Goal: Transaction & Acquisition: Book appointment/travel/reservation

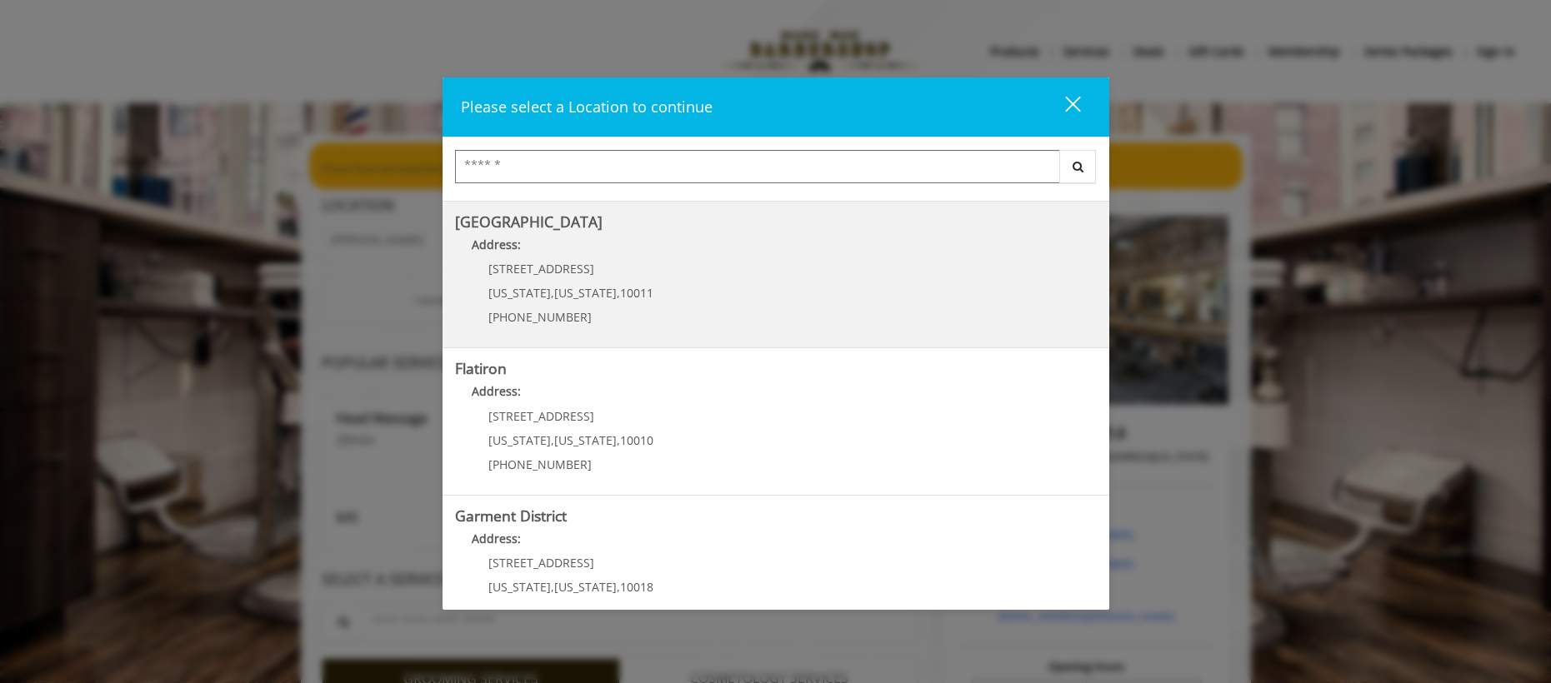
scroll to position [306, 0]
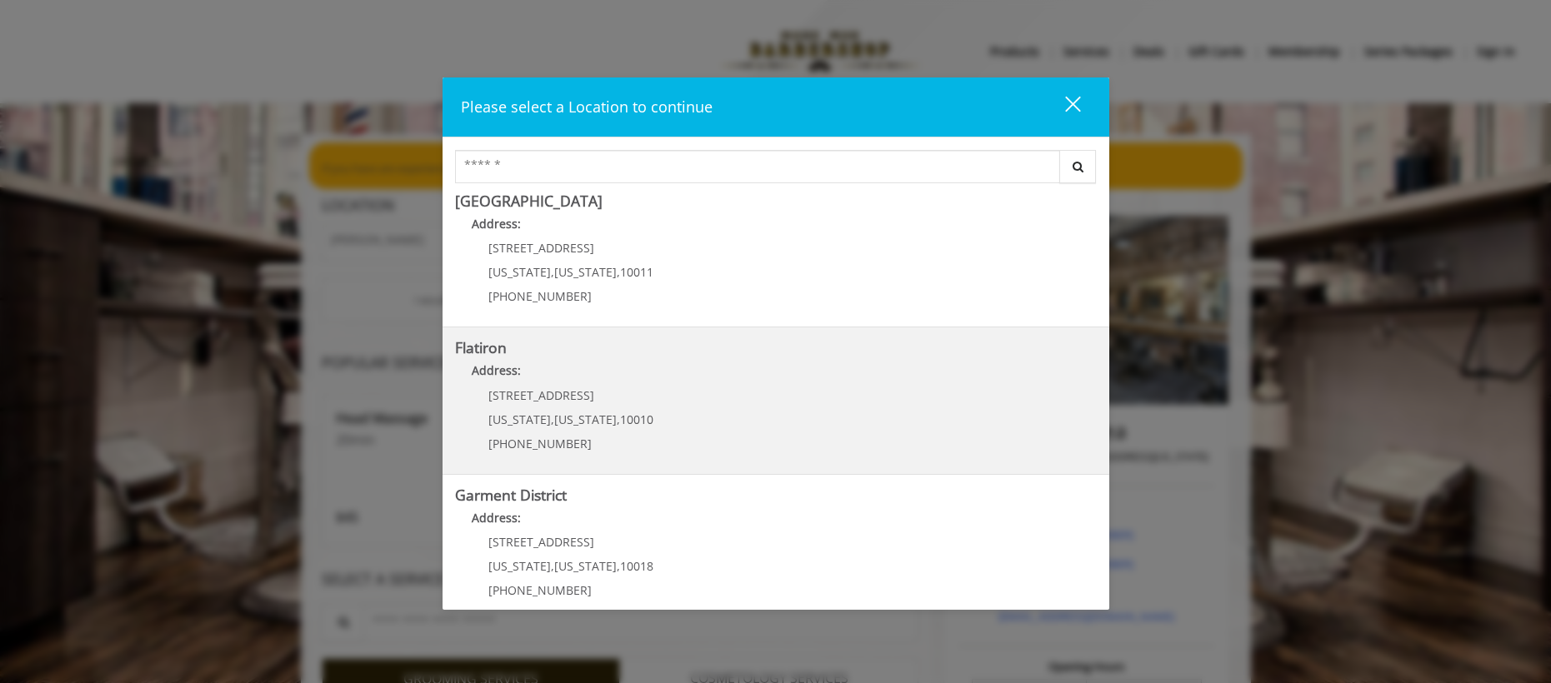
click at [659, 406] on "Flatiron Address: [STREET_ADDRESS][US_STATE][US_STATE] (917) 475-1765" at bounding box center [776, 401] width 642 height 122
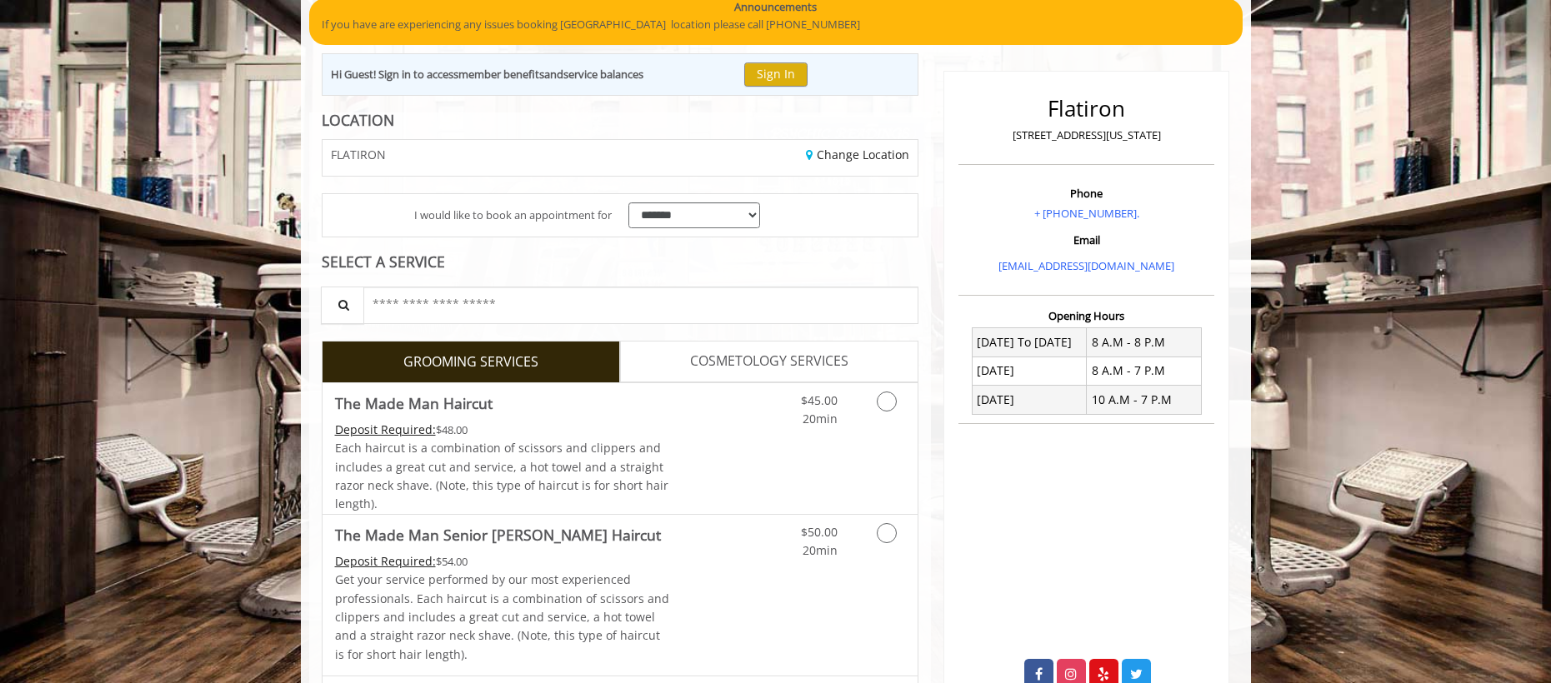
scroll to position [182, 0]
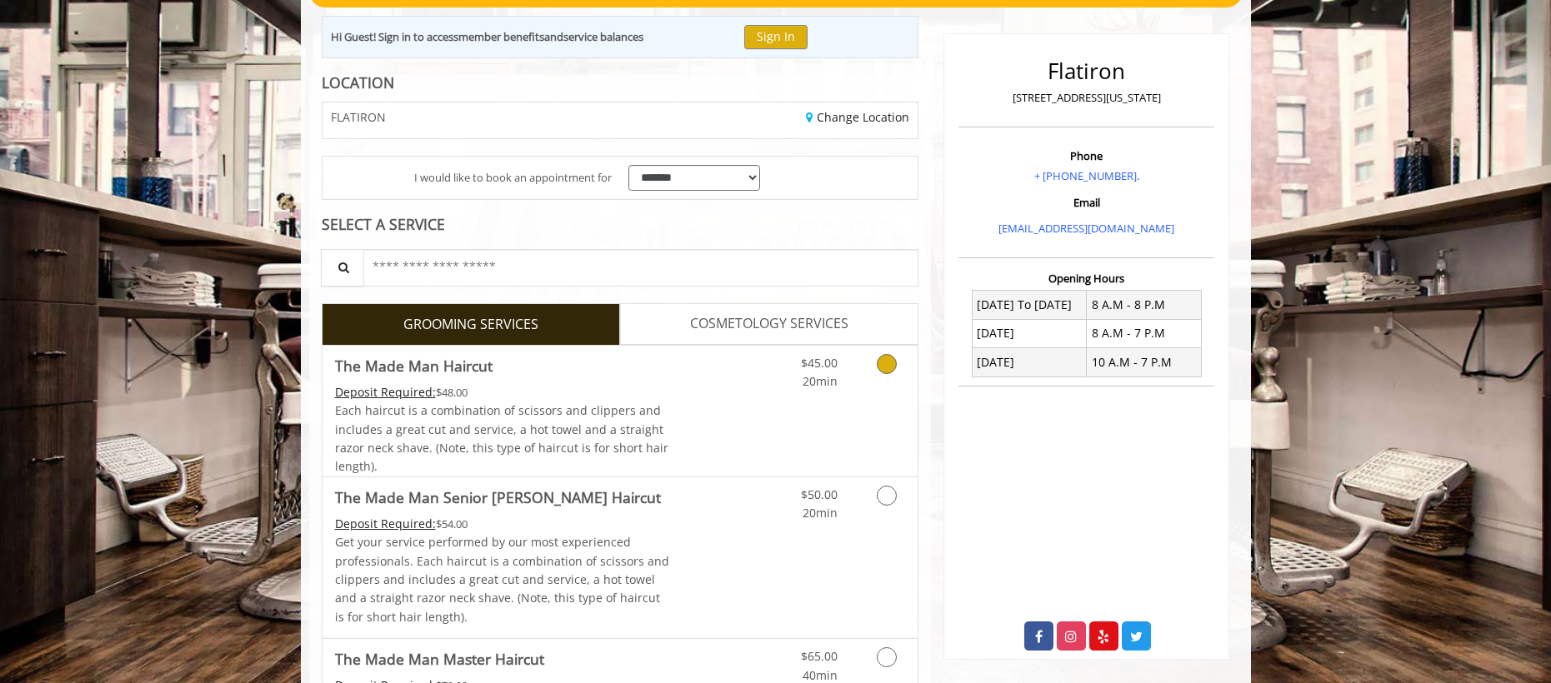
click at [886, 366] on icon "Grooming services" at bounding box center [886, 364] width 20 height 20
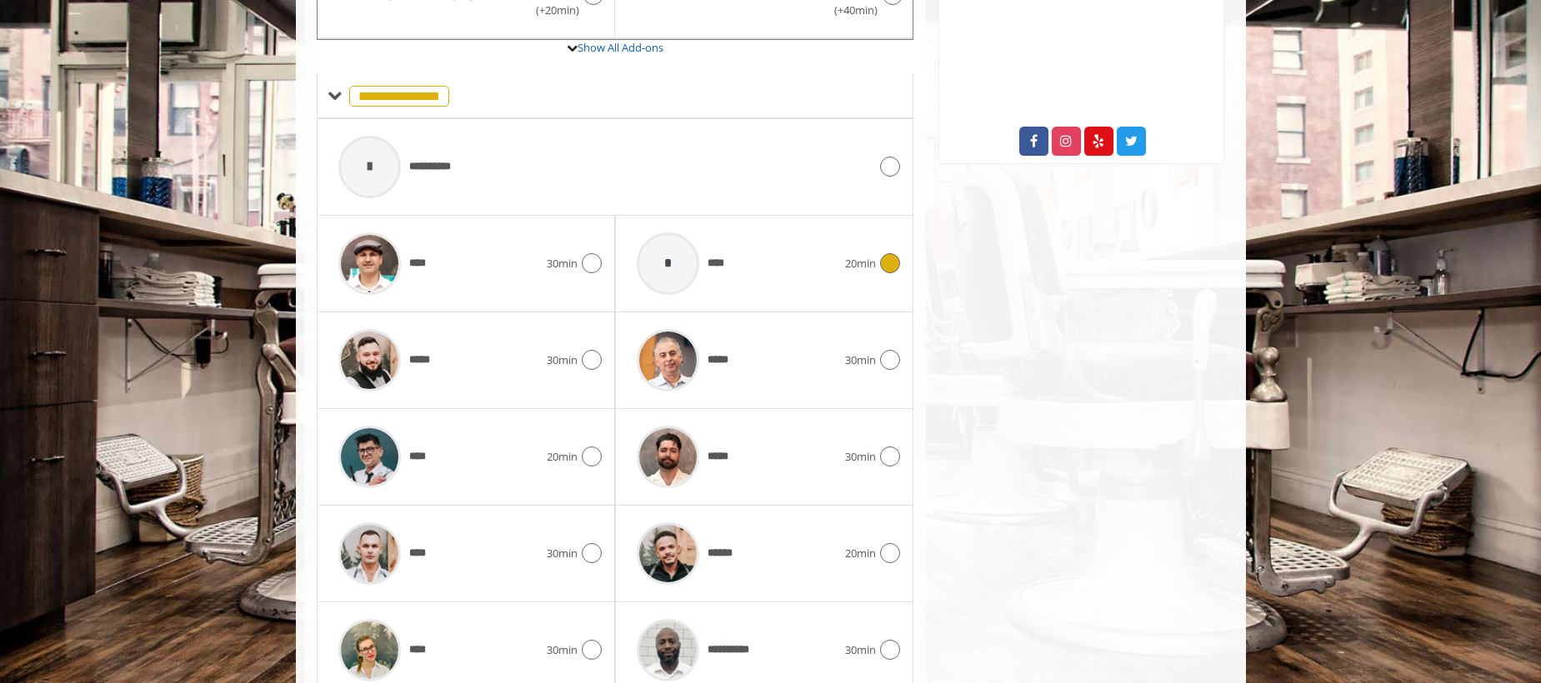
scroll to position [700, 0]
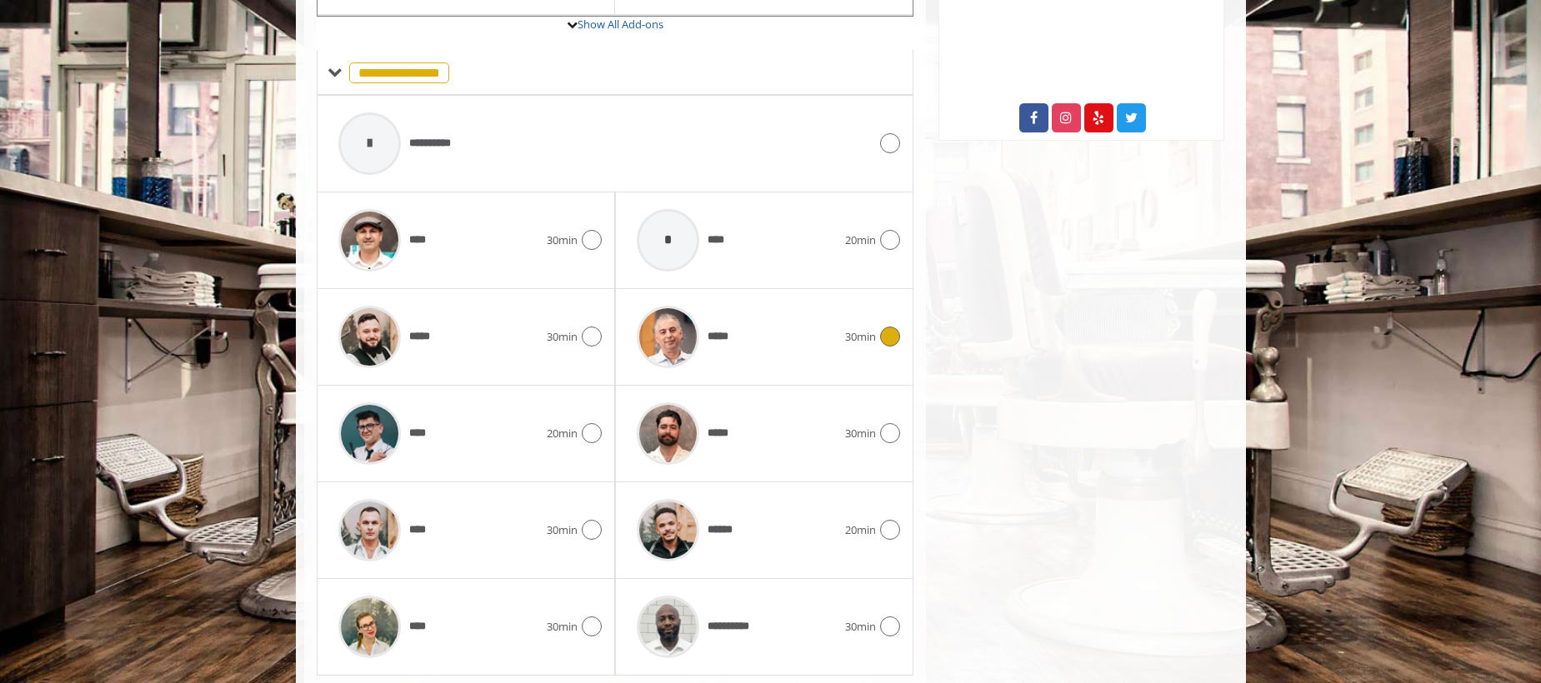
click at [883, 342] on icon at bounding box center [890, 337] width 20 height 20
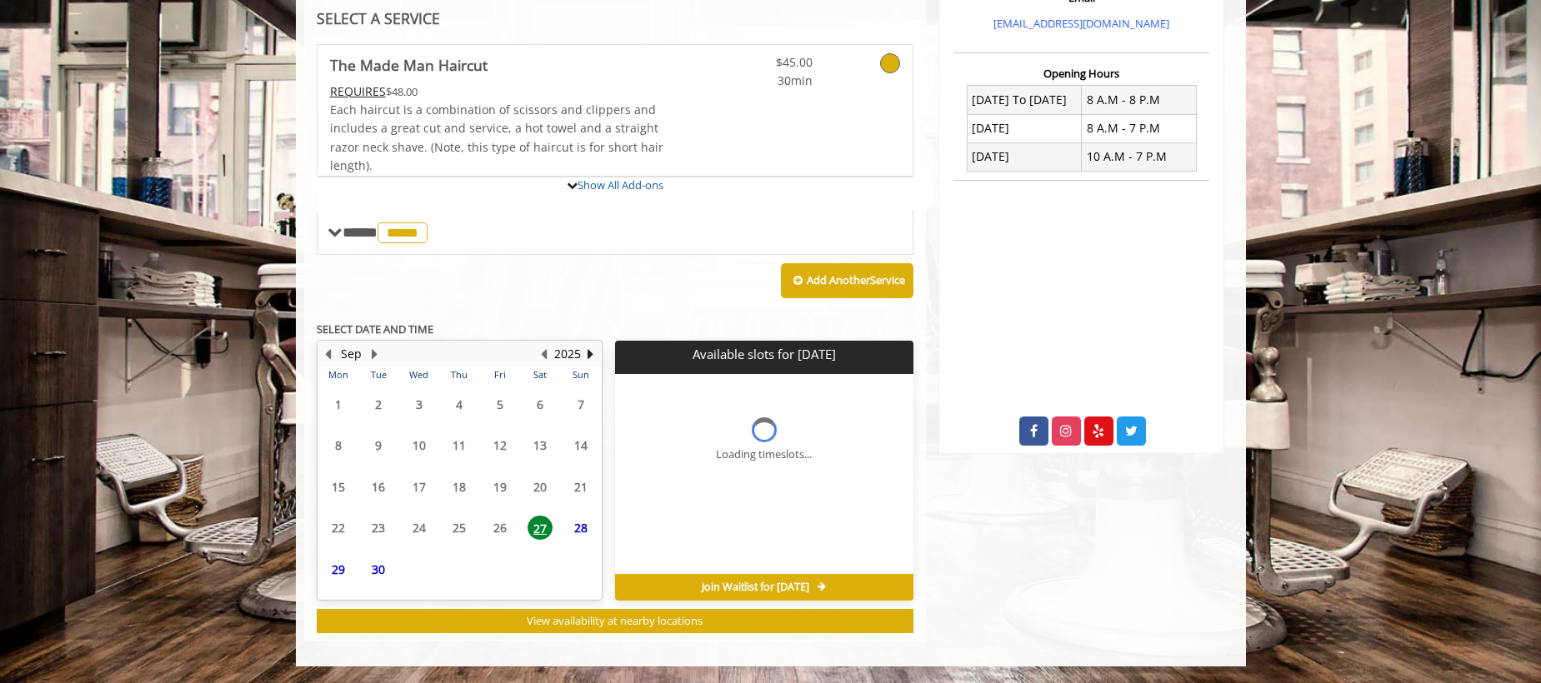
scroll to position [540, 0]
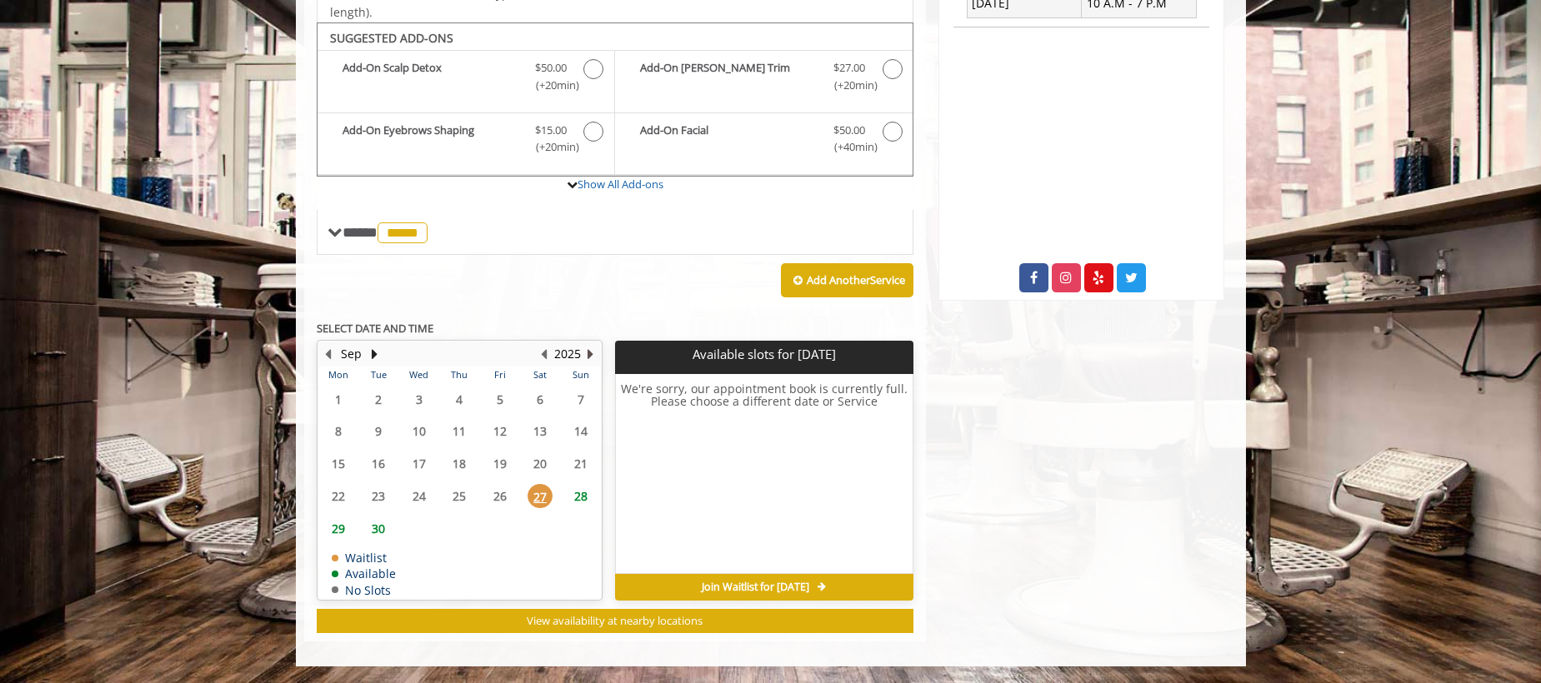
click at [591, 351] on button "Next Year" at bounding box center [590, 354] width 13 height 18
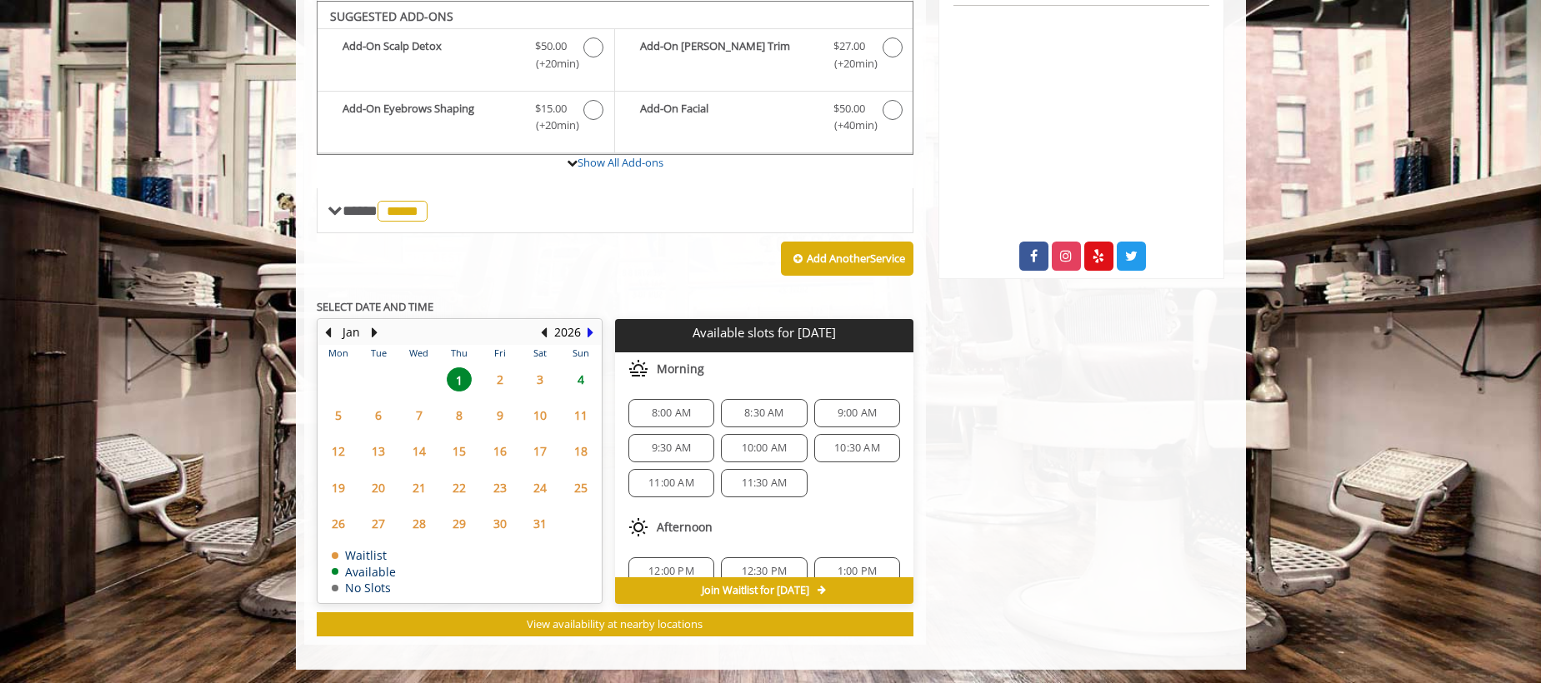
scroll to position [563, 0]
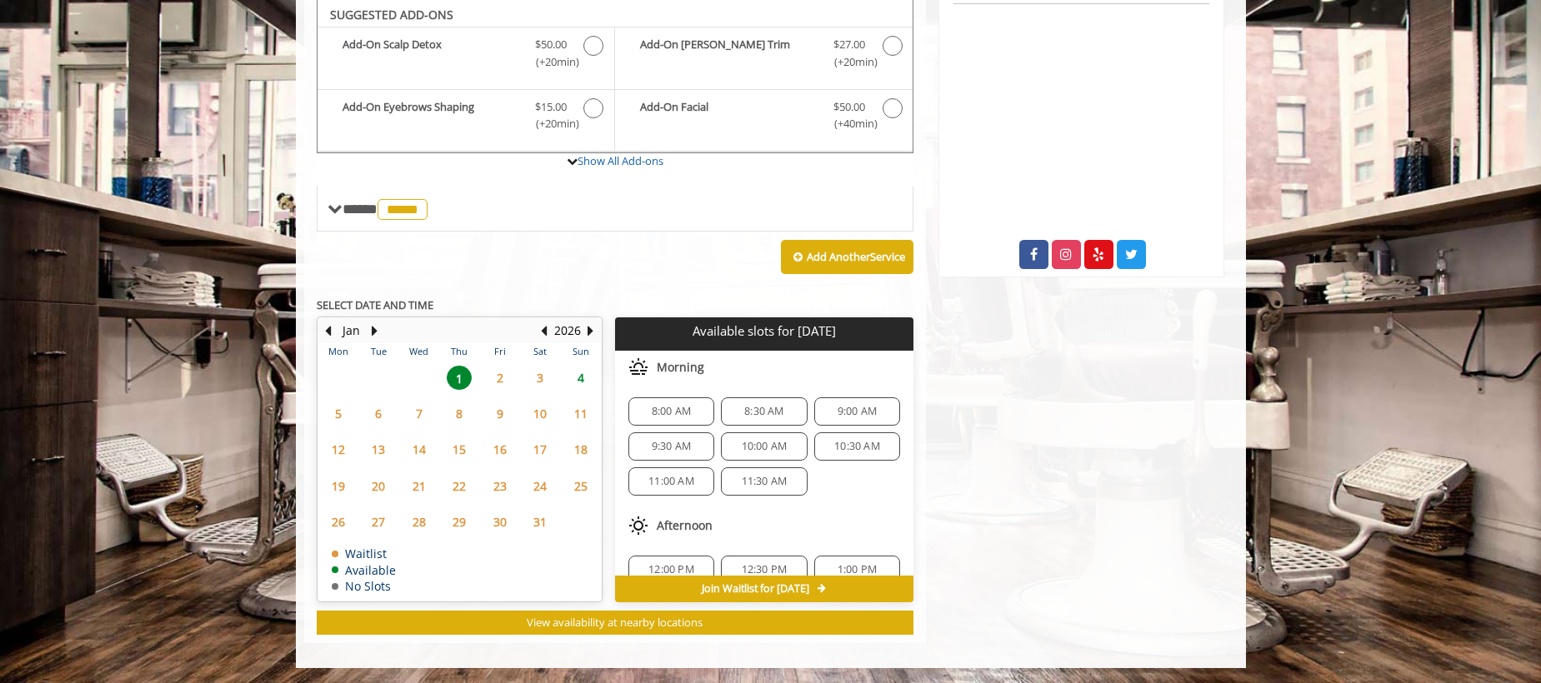
click at [504, 380] on span "2" at bounding box center [499, 378] width 25 height 24
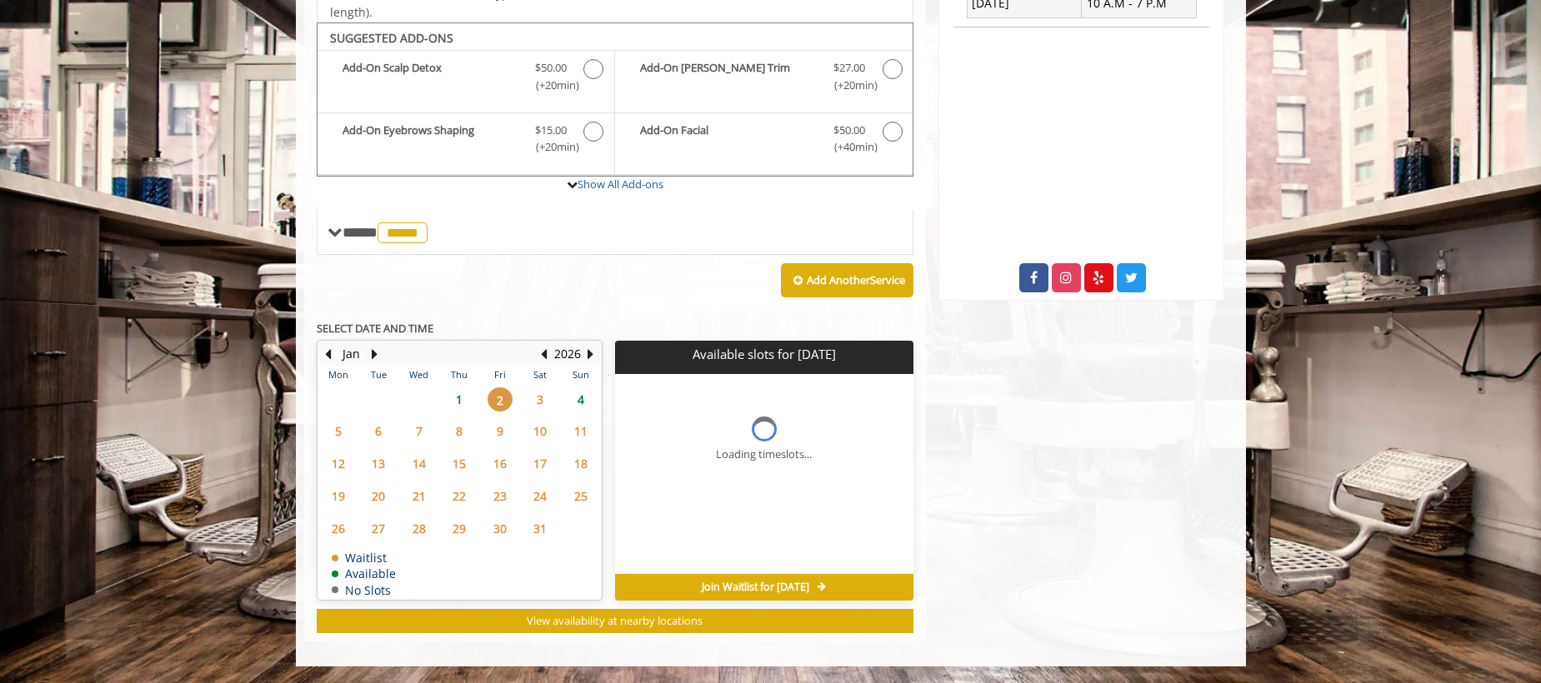
scroll to position [540, 0]
click at [453, 401] on span "1" at bounding box center [459, 399] width 25 height 24
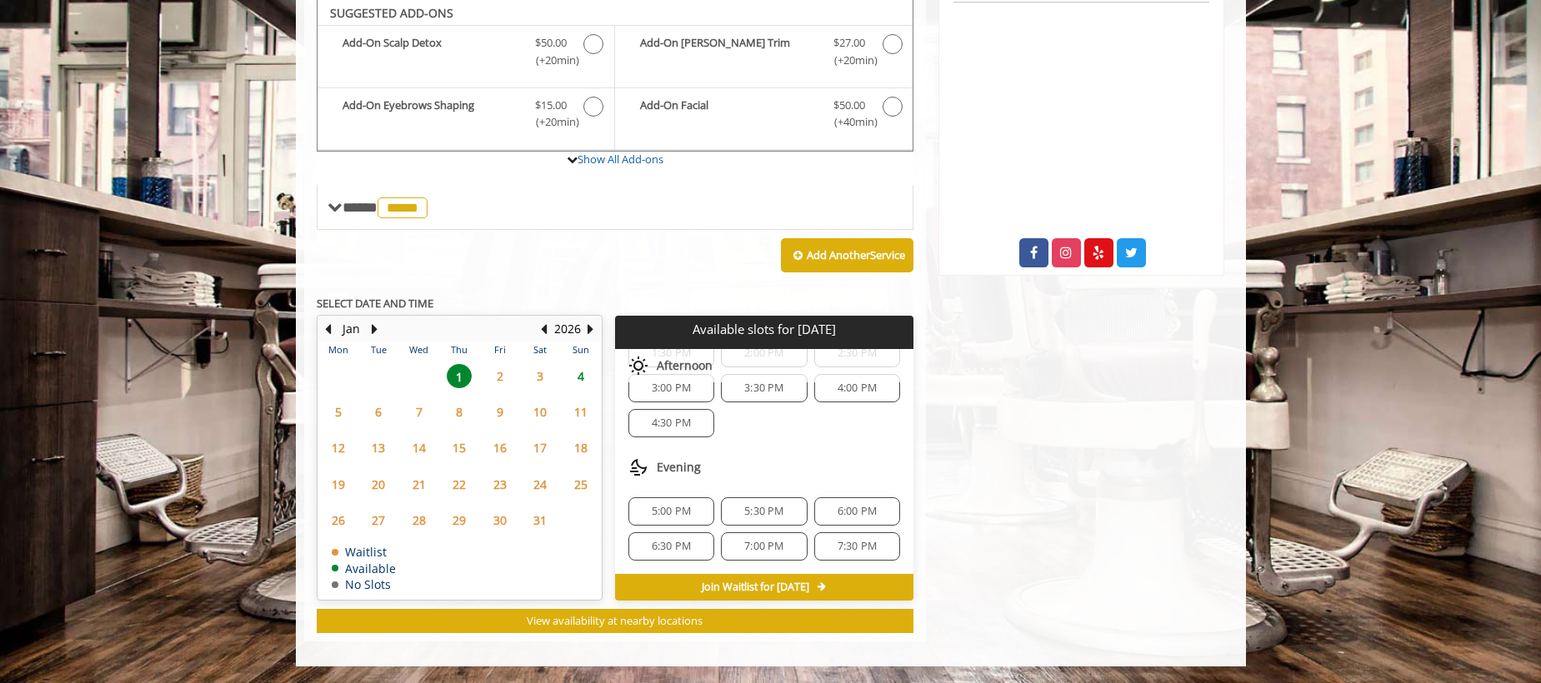
scroll to position [0, 0]
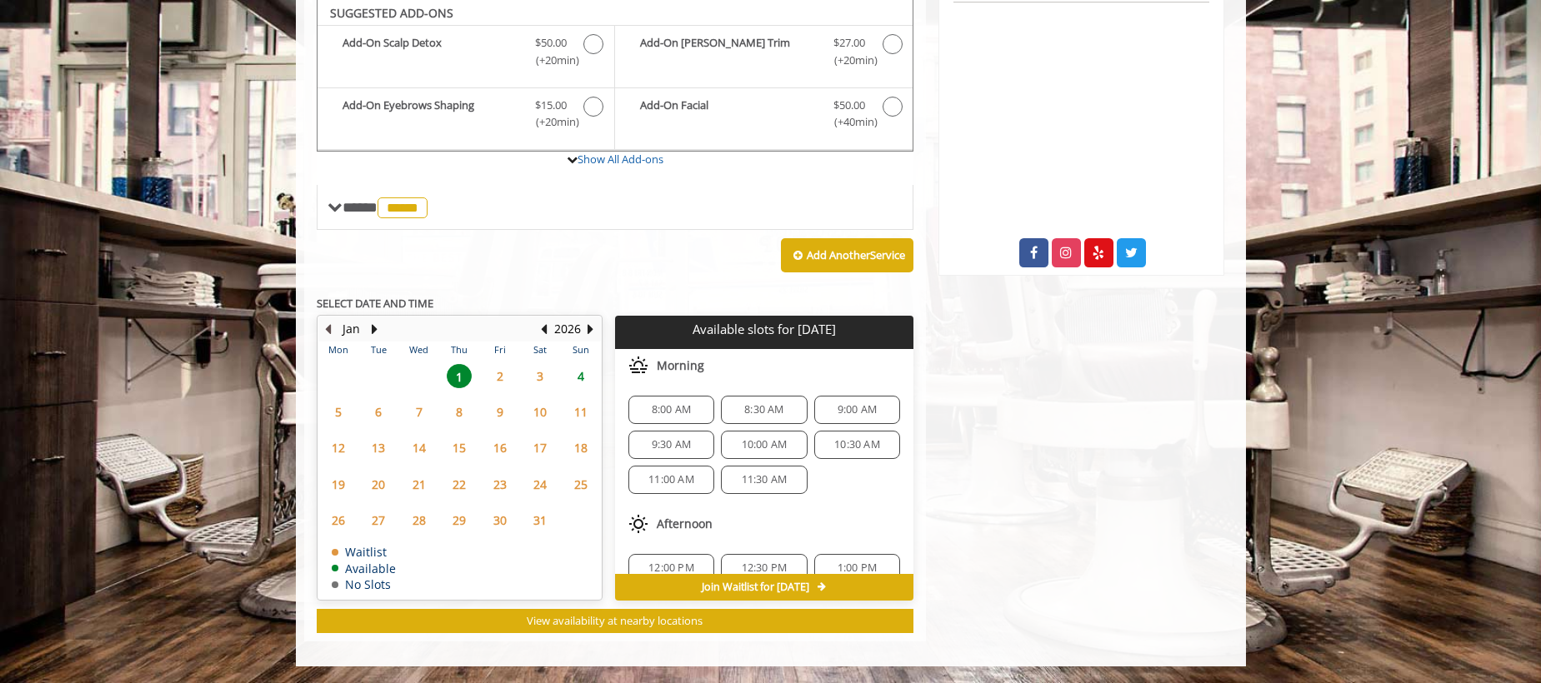
click at [329, 326] on button "Previous Month" at bounding box center [328, 329] width 13 height 18
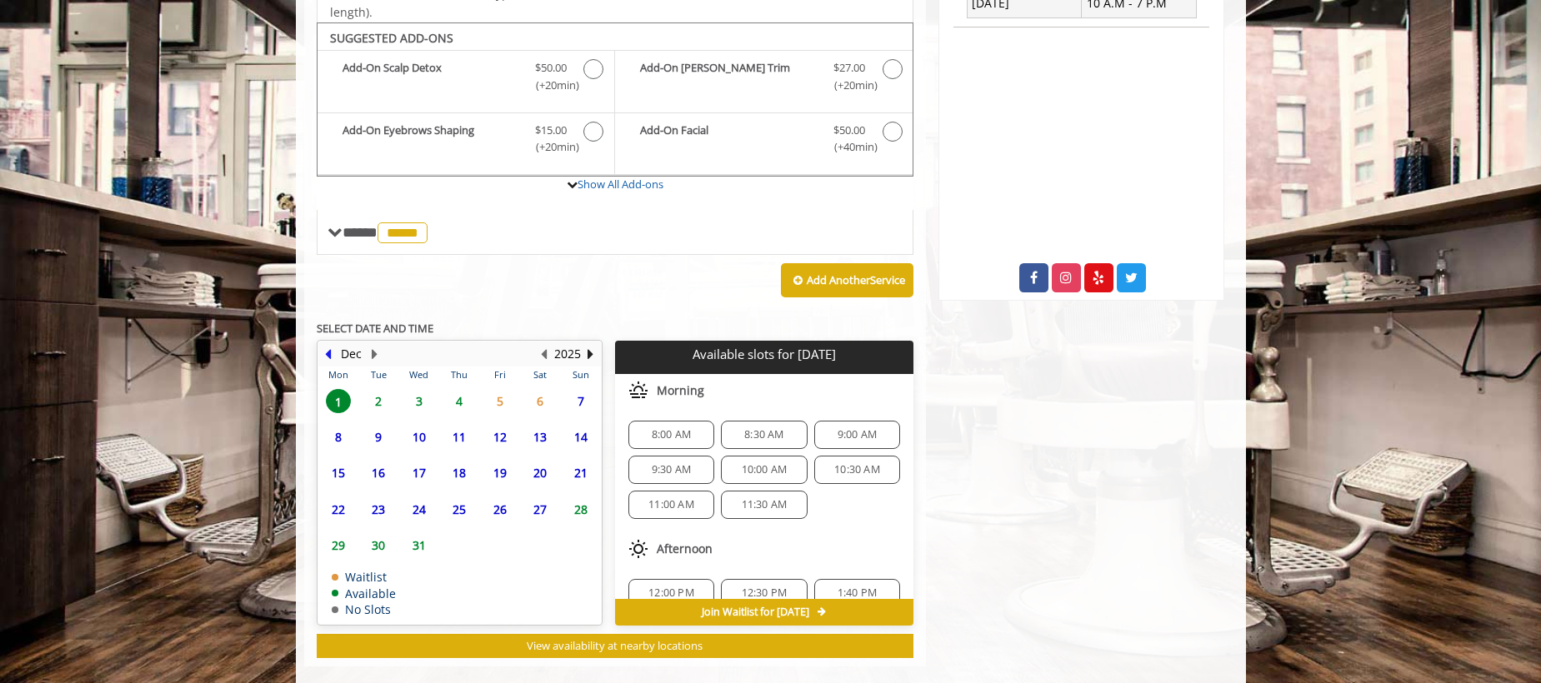
scroll to position [565, 0]
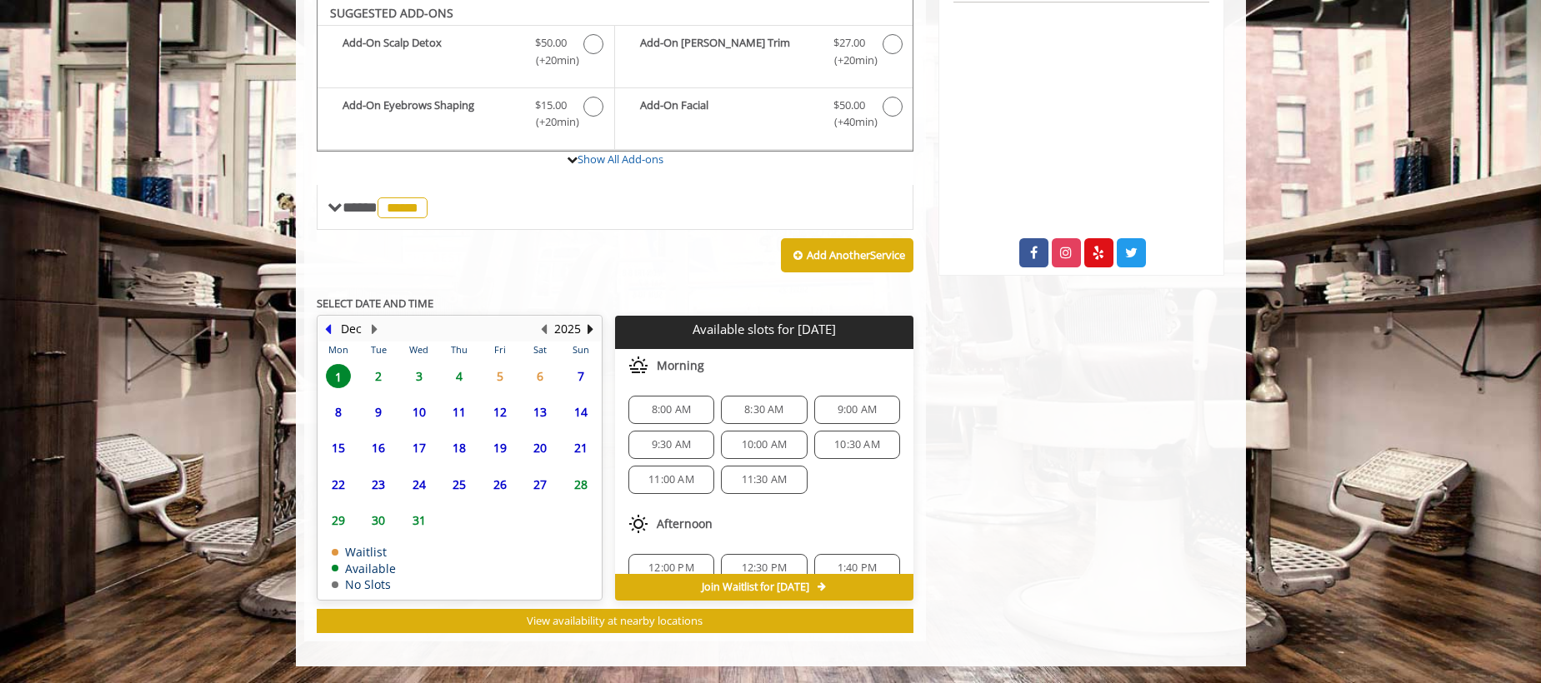
click at [333, 327] on button "Previous Month" at bounding box center [328, 329] width 13 height 18
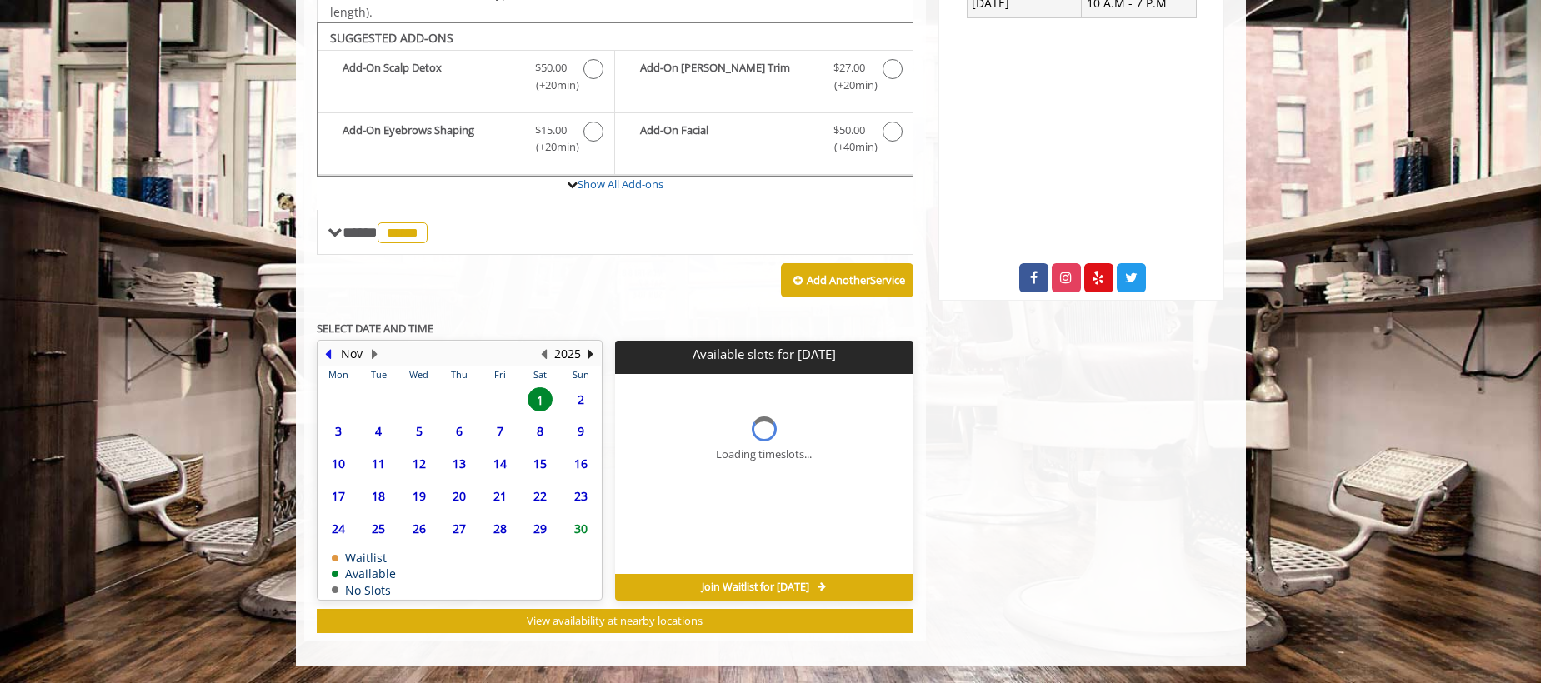
scroll to position [540, 0]
click at [328, 348] on button "Previous Month" at bounding box center [328, 354] width 13 height 18
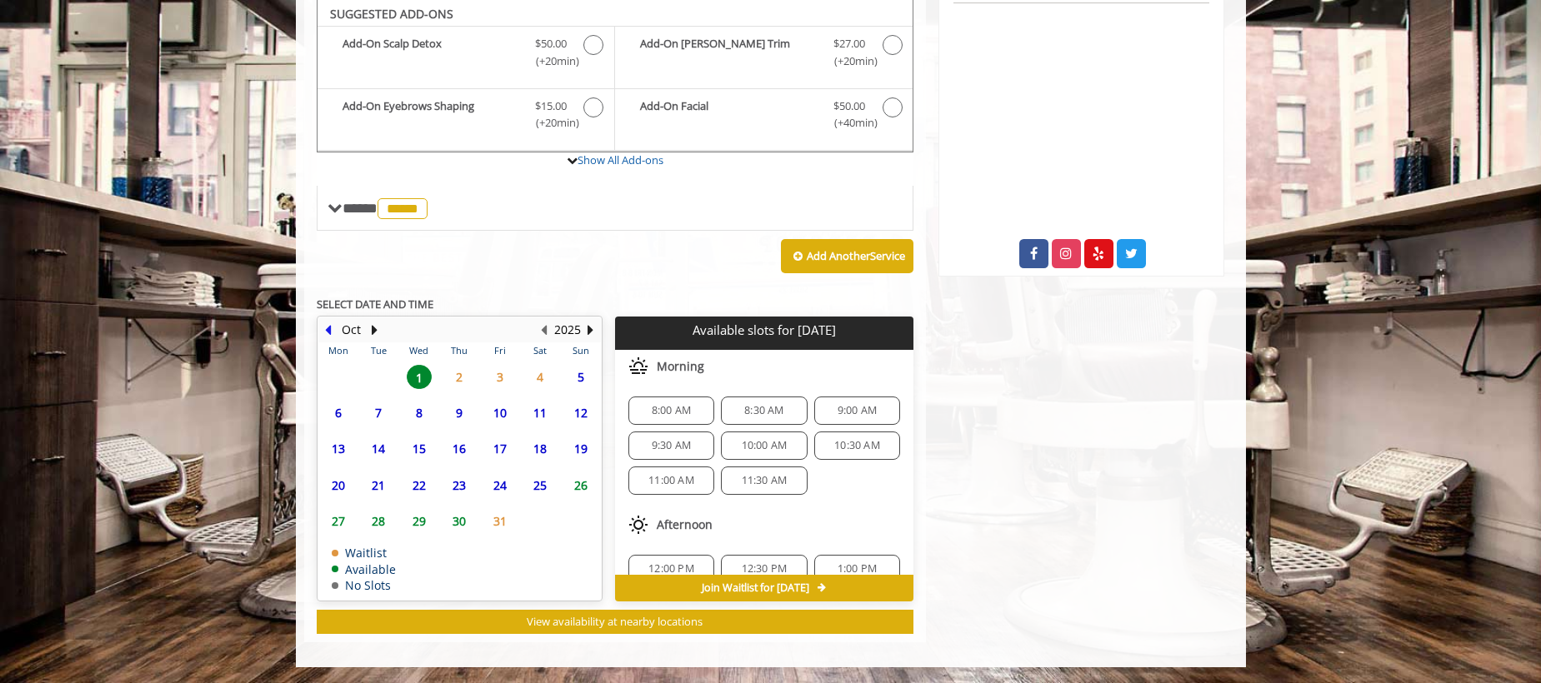
scroll to position [563, 0]
click at [461, 376] on span "2" at bounding box center [459, 378] width 25 height 24
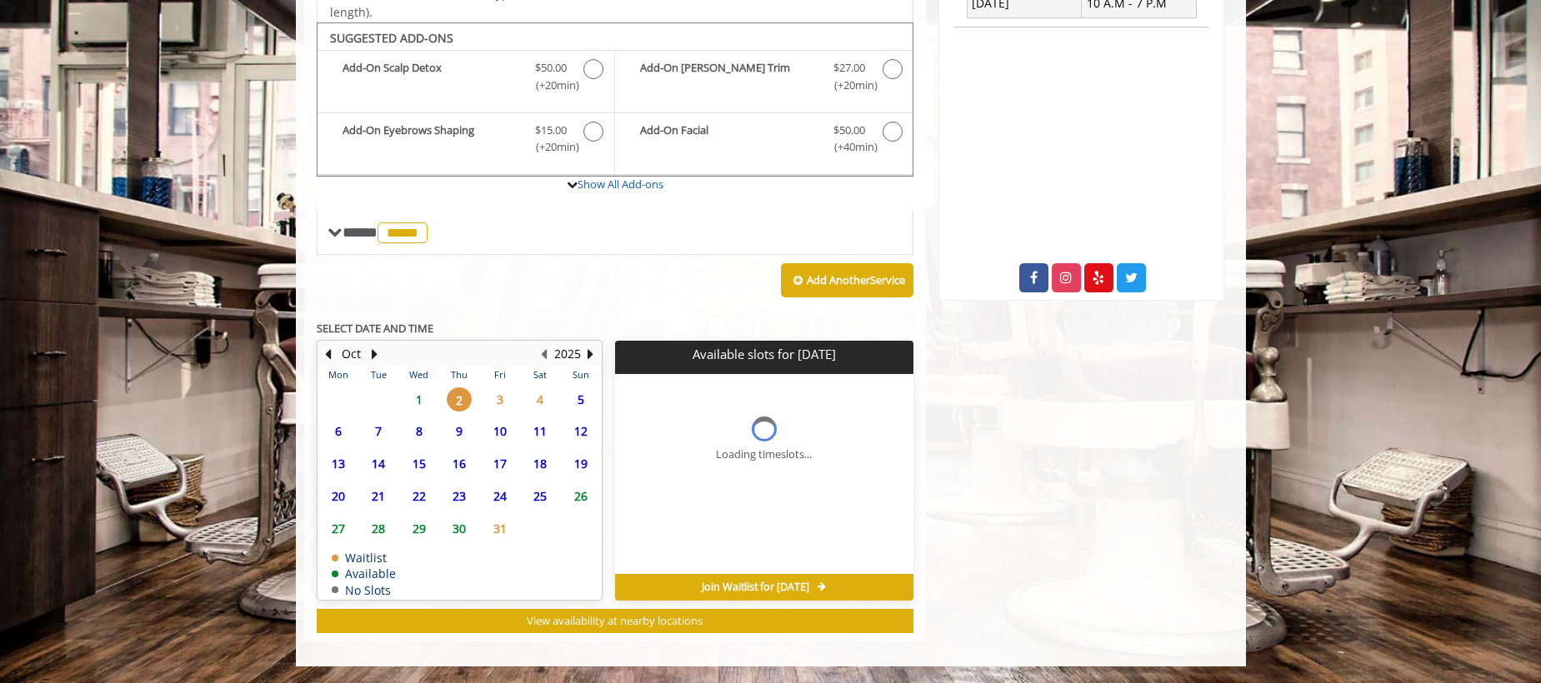
scroll to position [540, 0]
click at [414, 393] on span "1" at bounding box center [419, 399] width 25 height 24
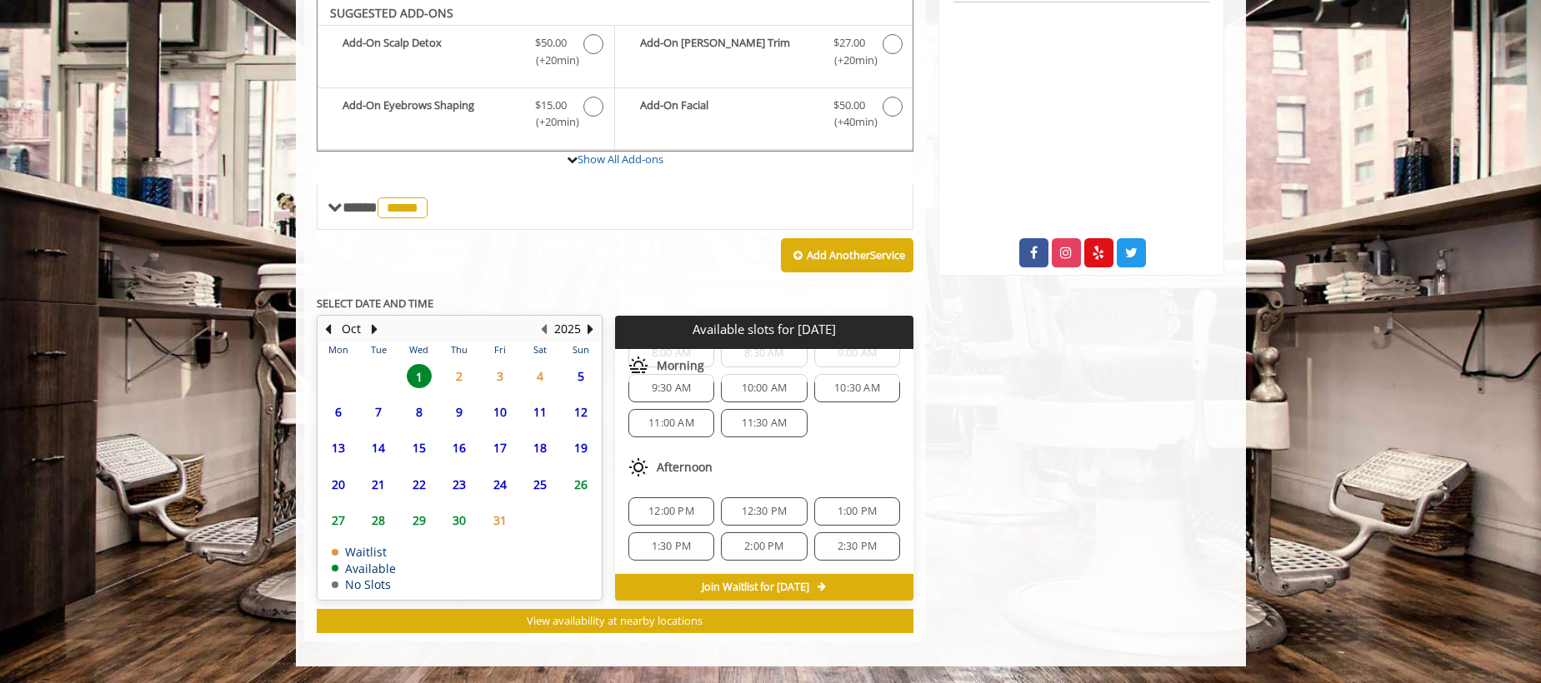
scroll to position [0, 0]
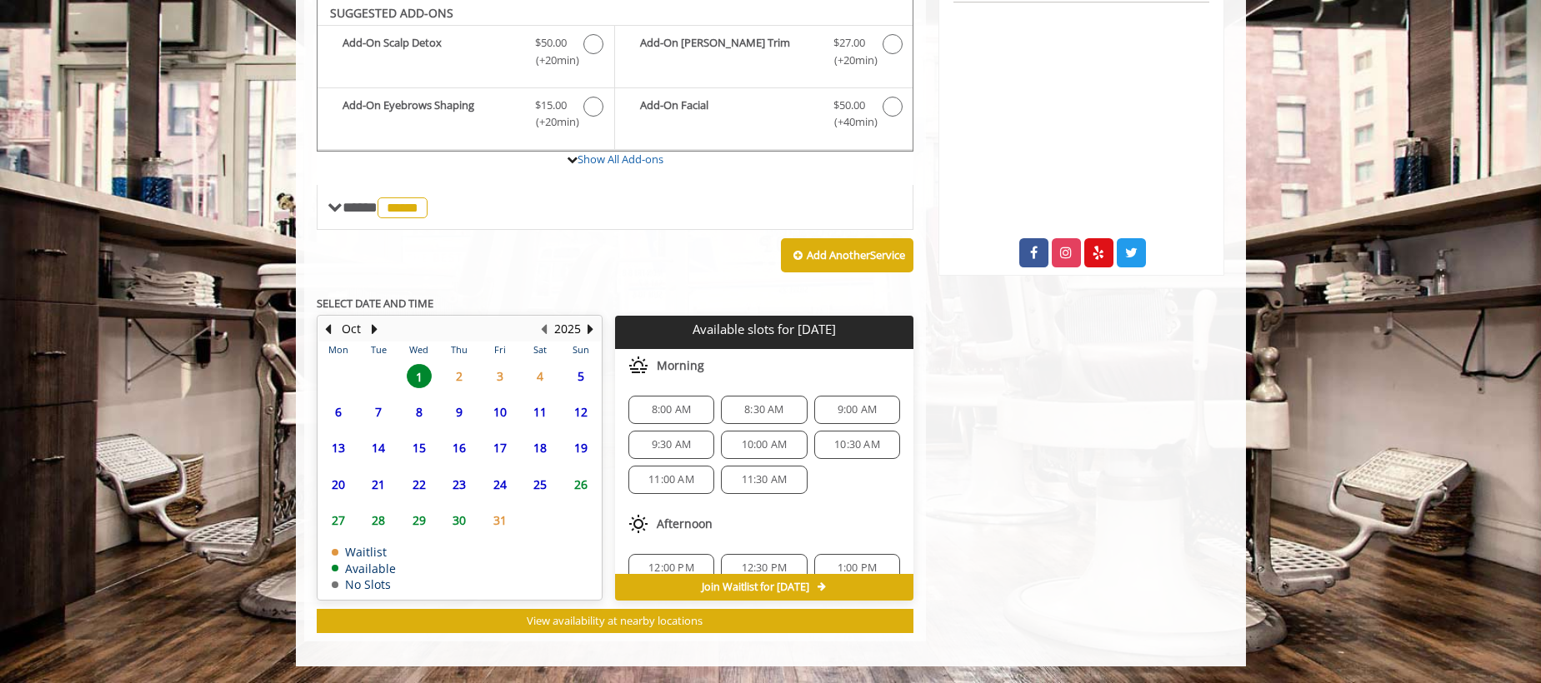
click at [670, 480] on span "11:00 AM" at bounding box center [671, 479] width 46 height 13
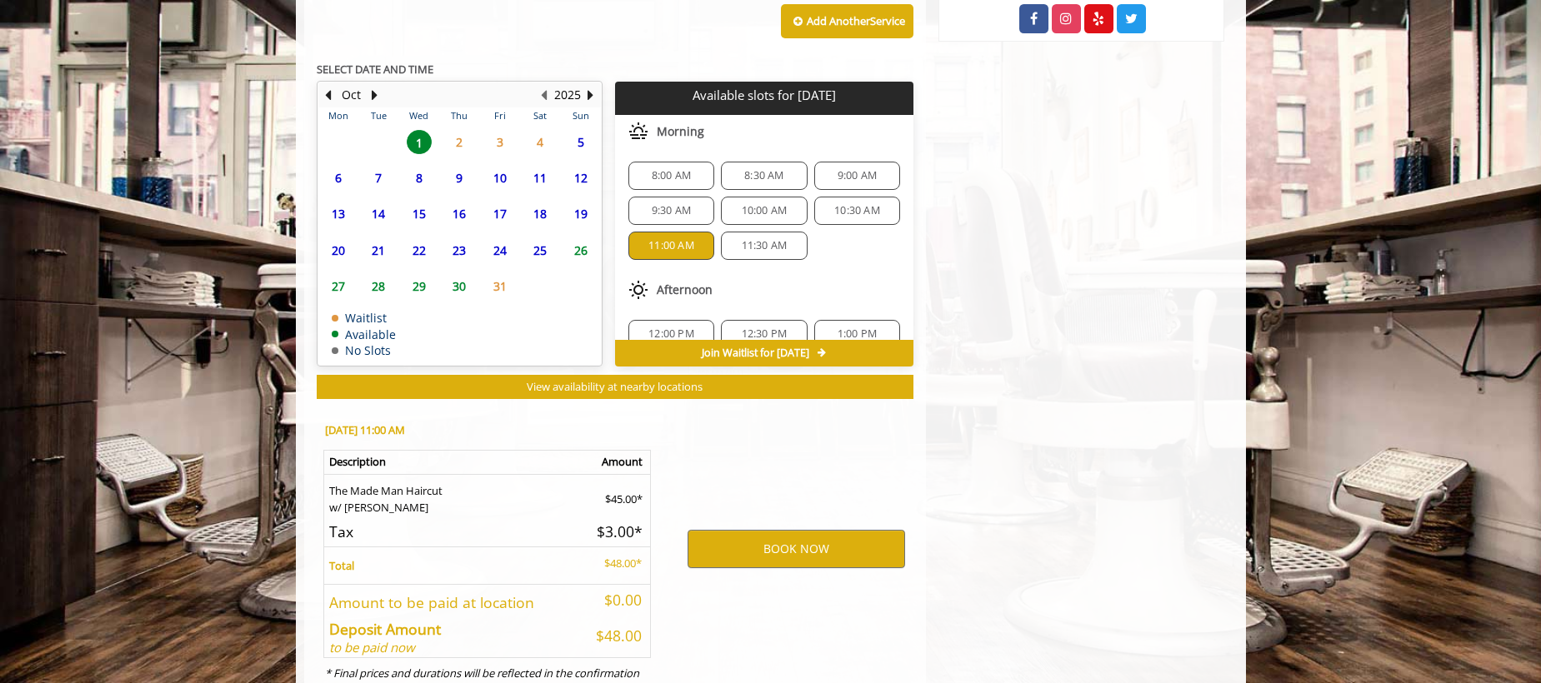
scroll to position [866, 0]
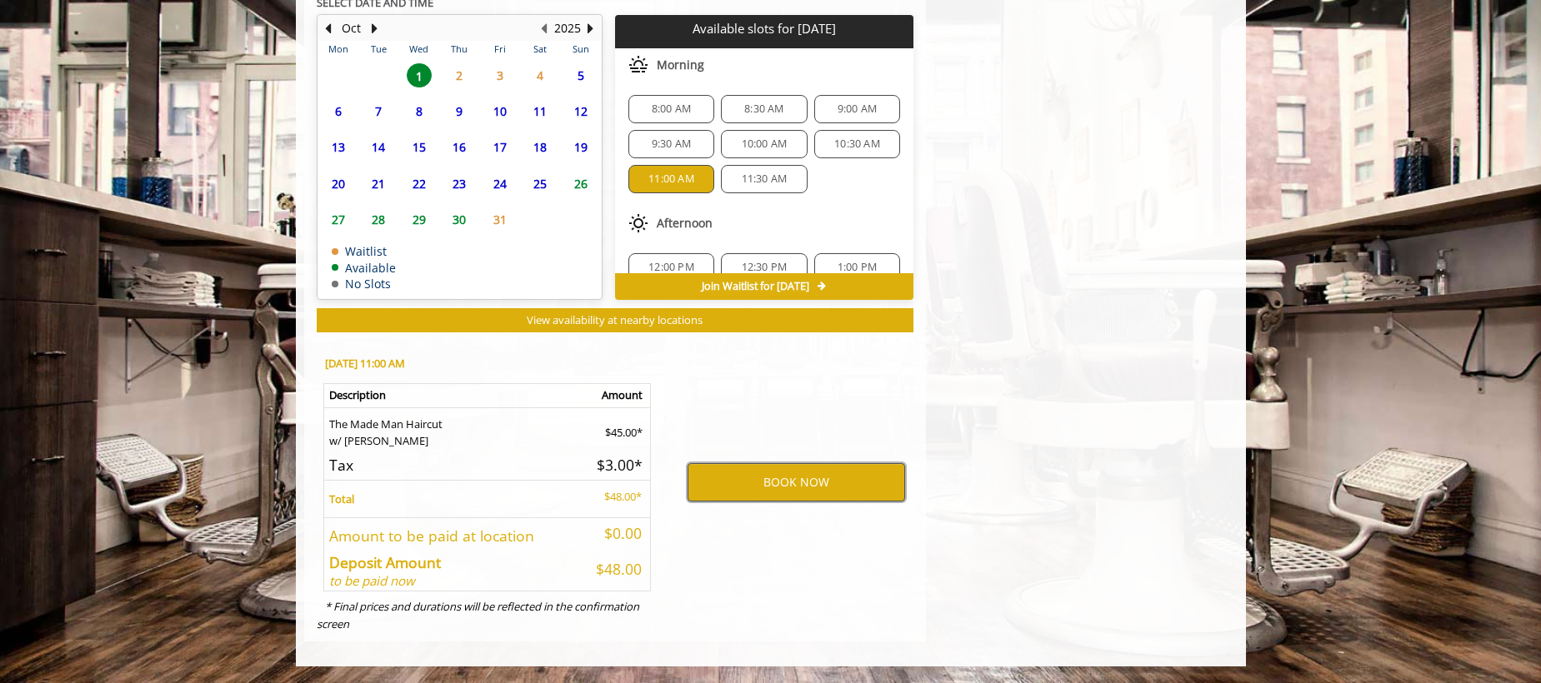
click at [727, 490] on button "BOOK NOW" at bounding box center [795, 482] width 217 height 38
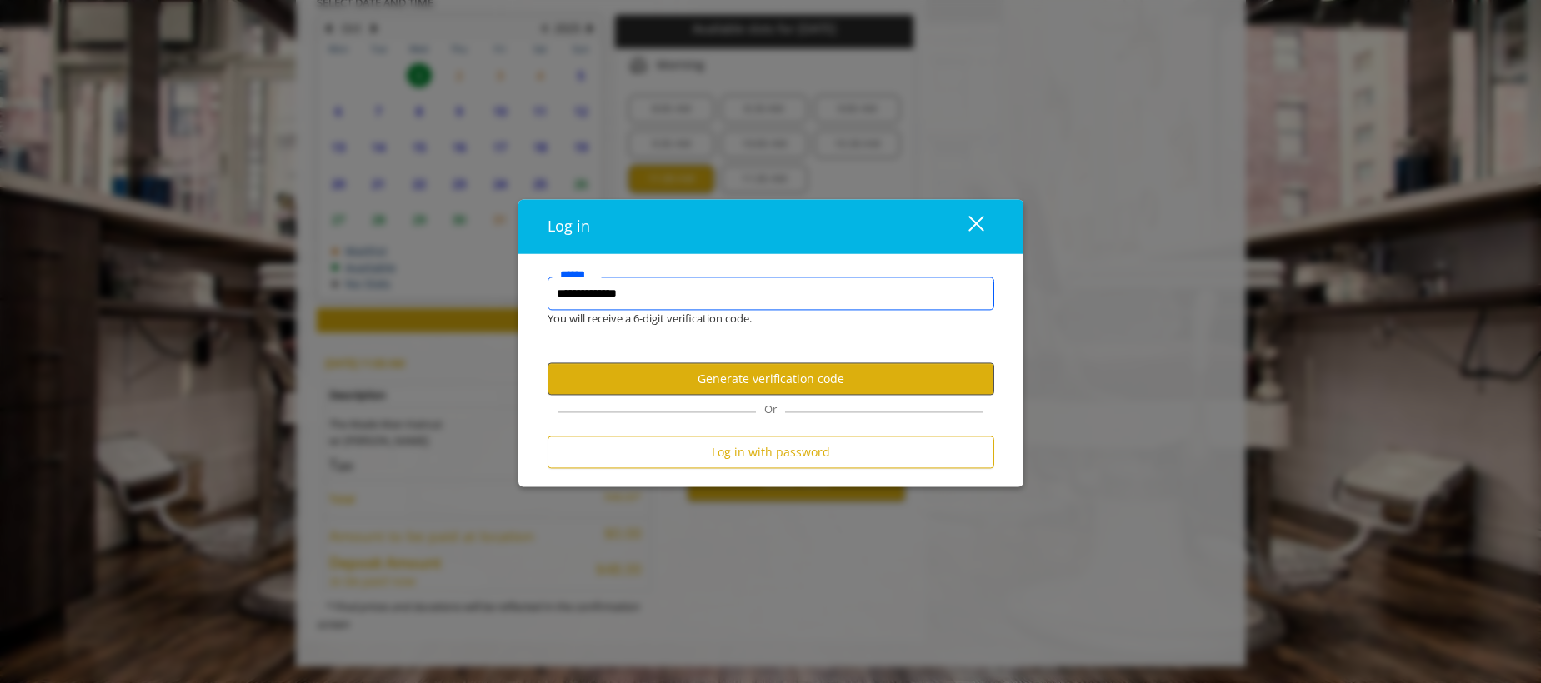
type input "**********"
click at [773, 389] on button "Generate verification code" at bounding box center [770, 378] width 447 height 32
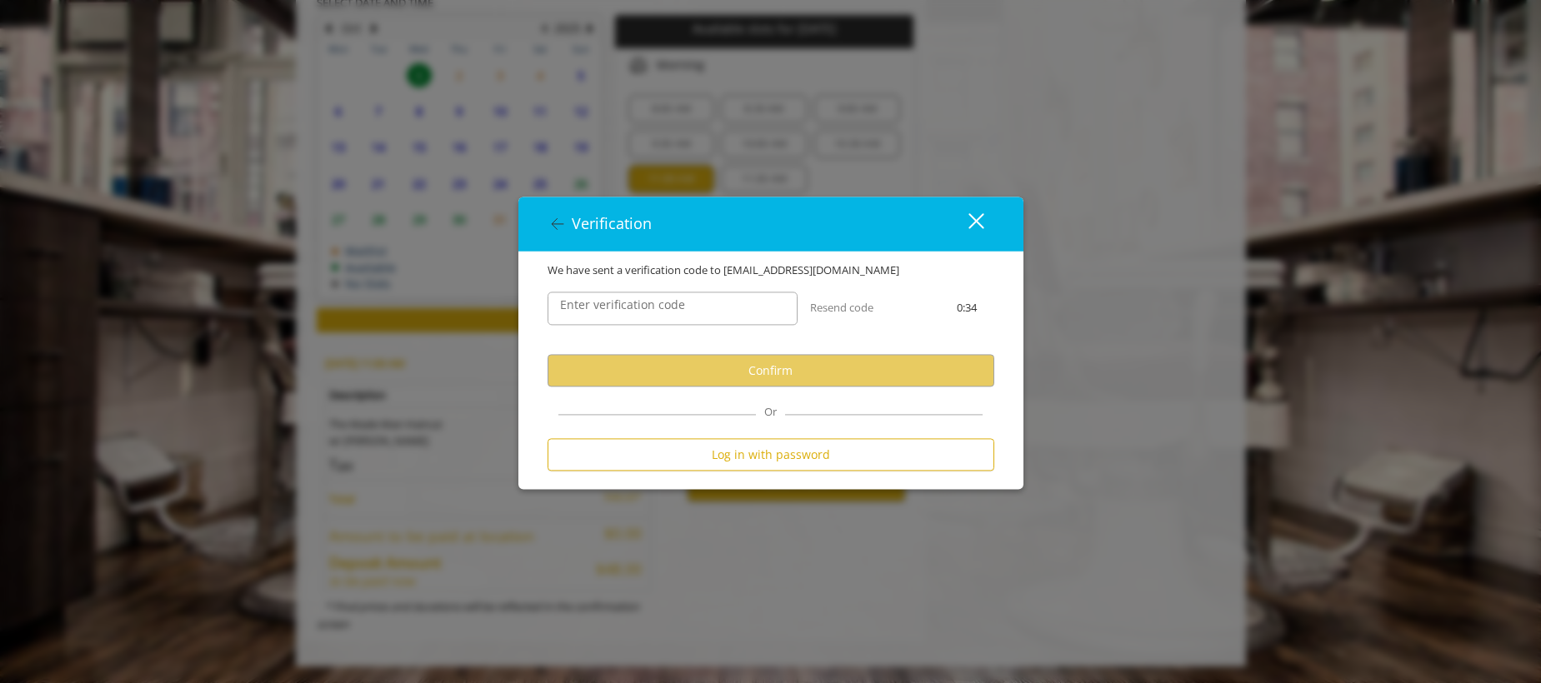
click at [632, 310] on label "Enter verification code" at bounding box center [623, 305] width 142 height 18
click at [632, 310] on input "Enter verification code" at bounding box center [672, 308] width 250 height 33
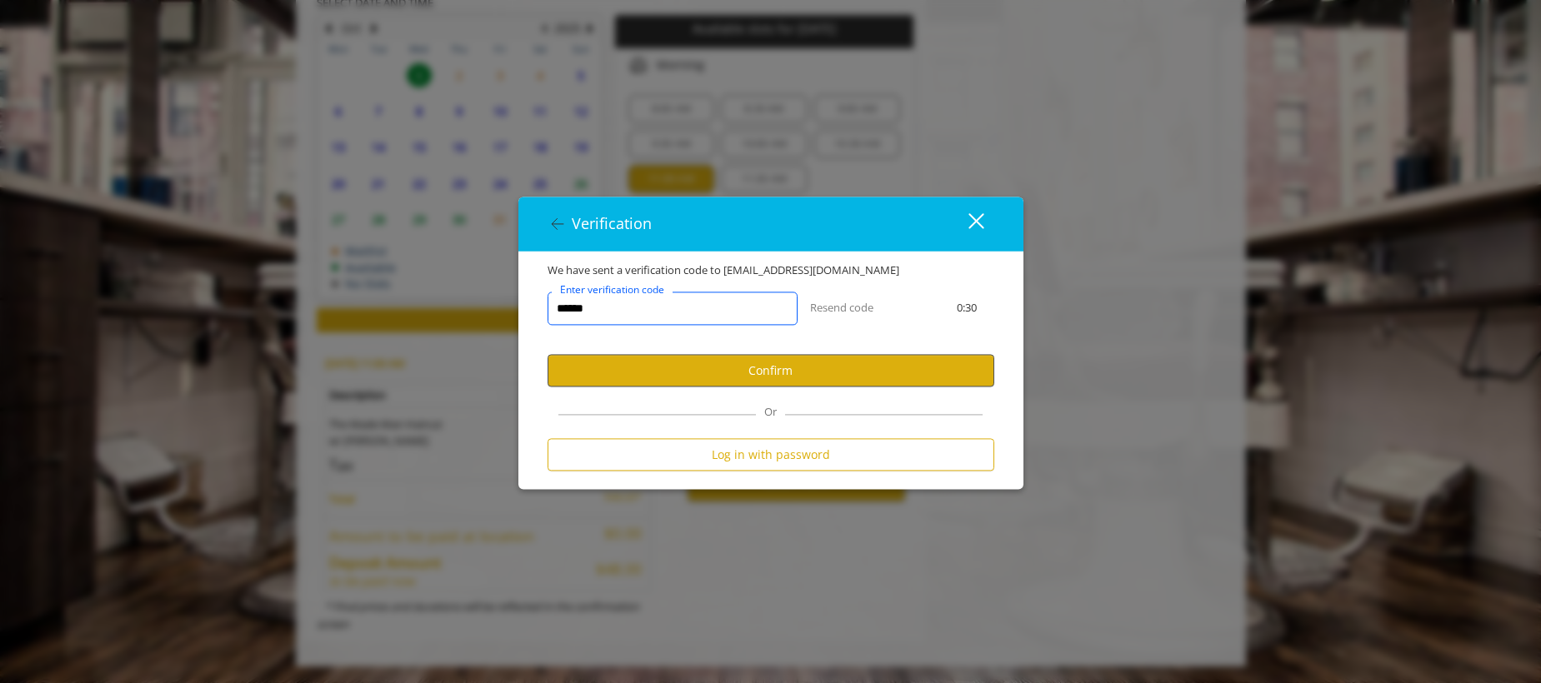
type input "******"
click at [685, 356] on button "Confirm" at bounding box center [770, 370] width 447 height 32
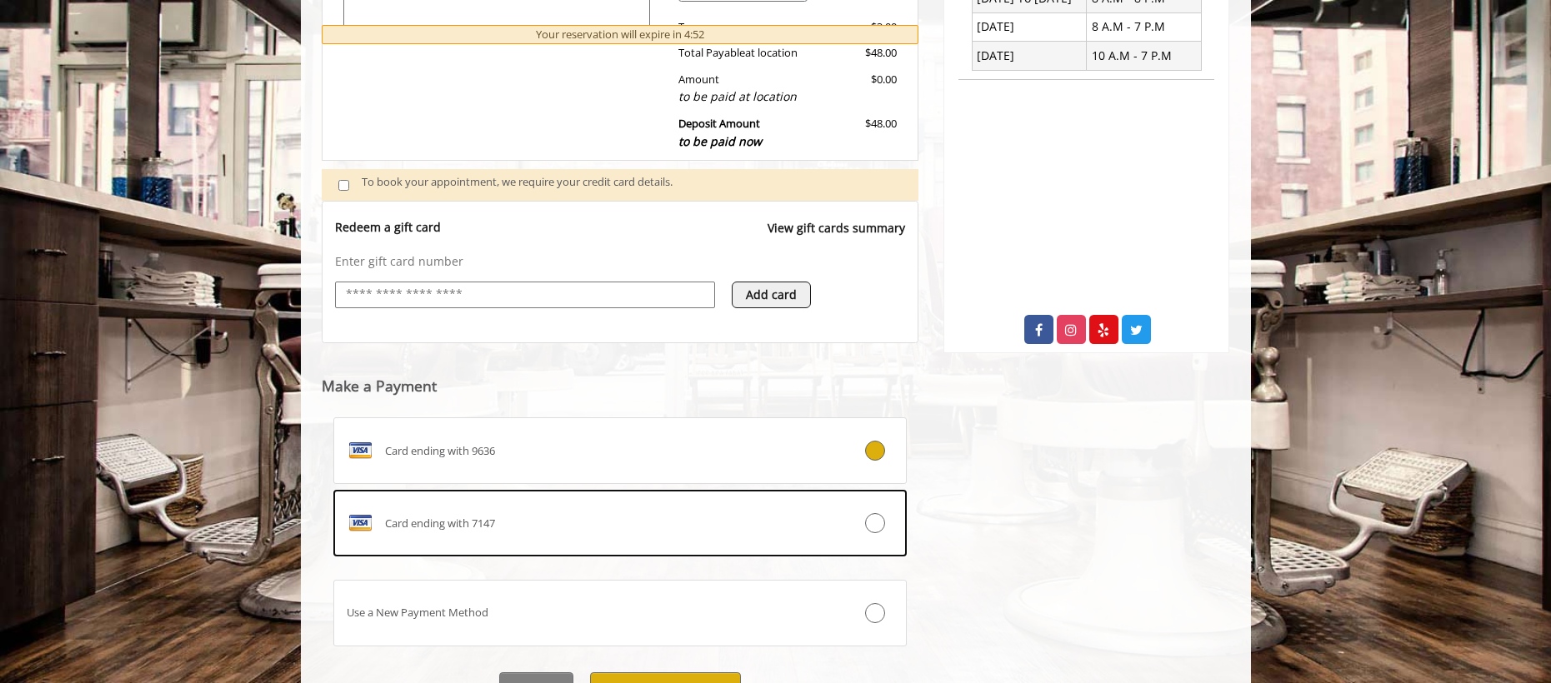
scroll to position [492, 0]
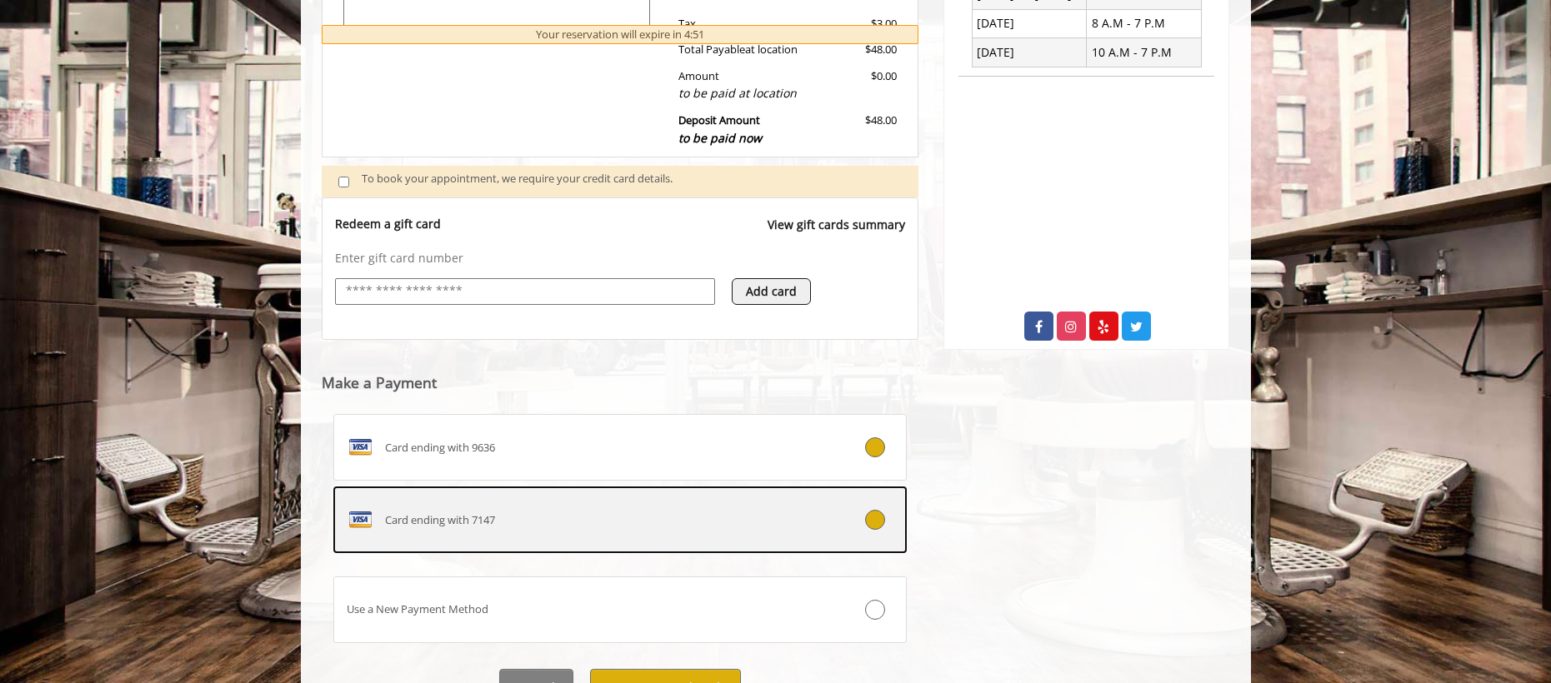
click at [868, 521] on icon at bounding box center [875, 520] width 20 height 20
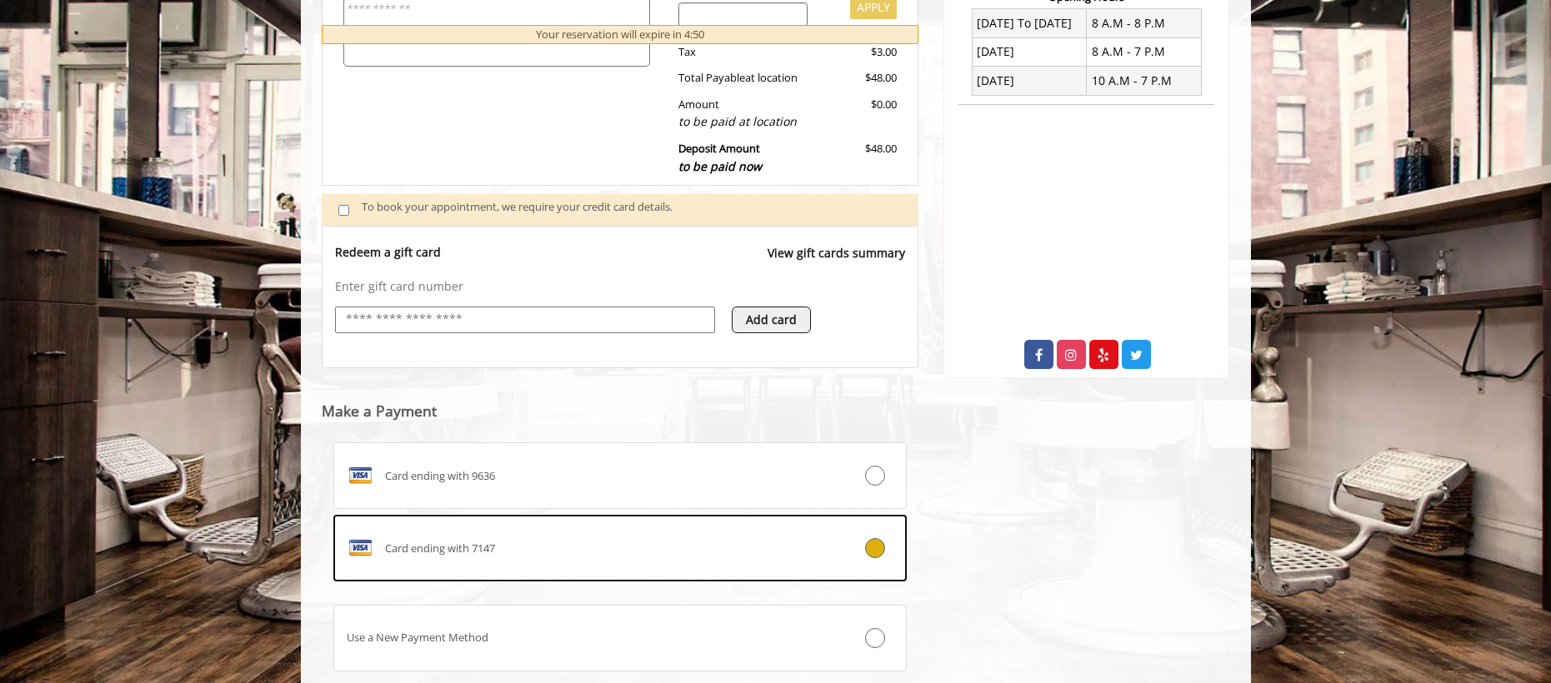
scroll to position [573, 0]
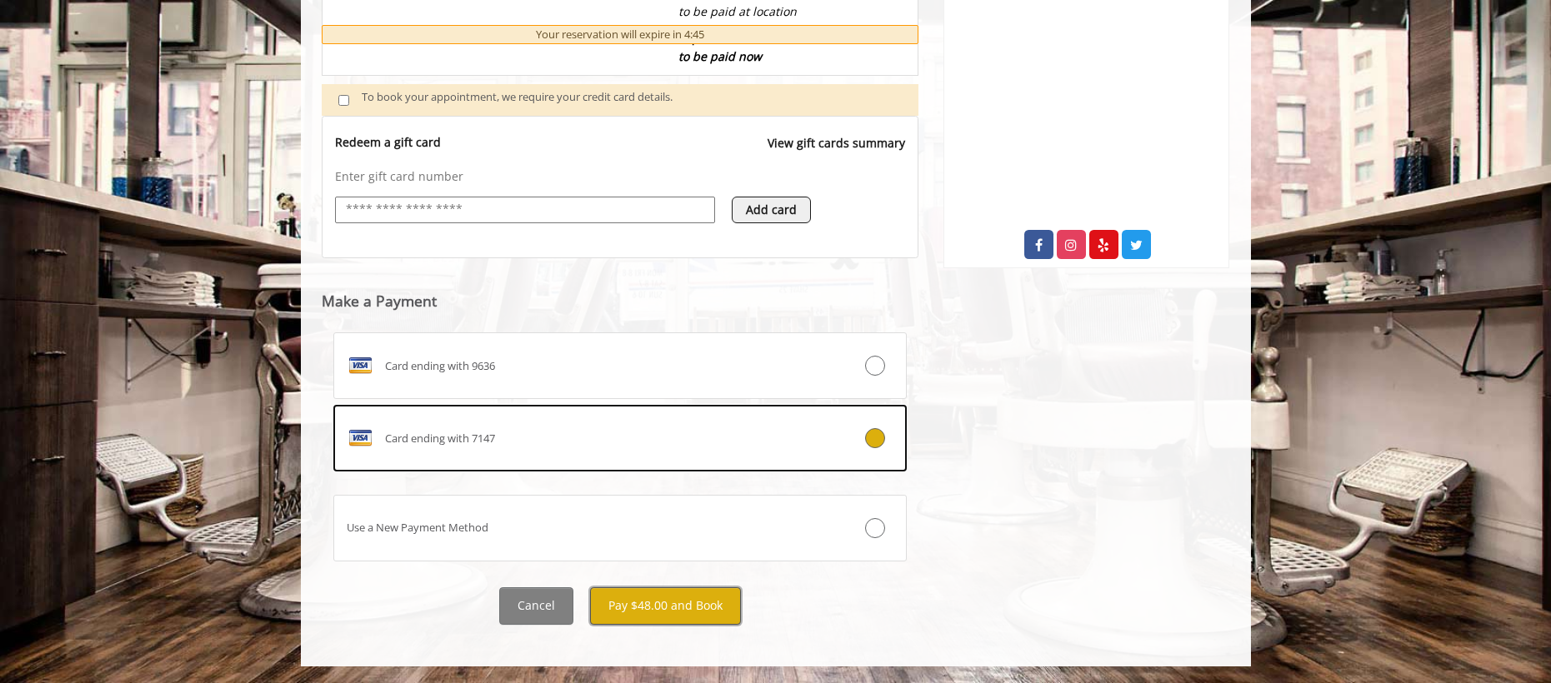
click at [664, 606] on button "Pay $48.00 and Book" at bounding box center [665, 605] width 151 height 37
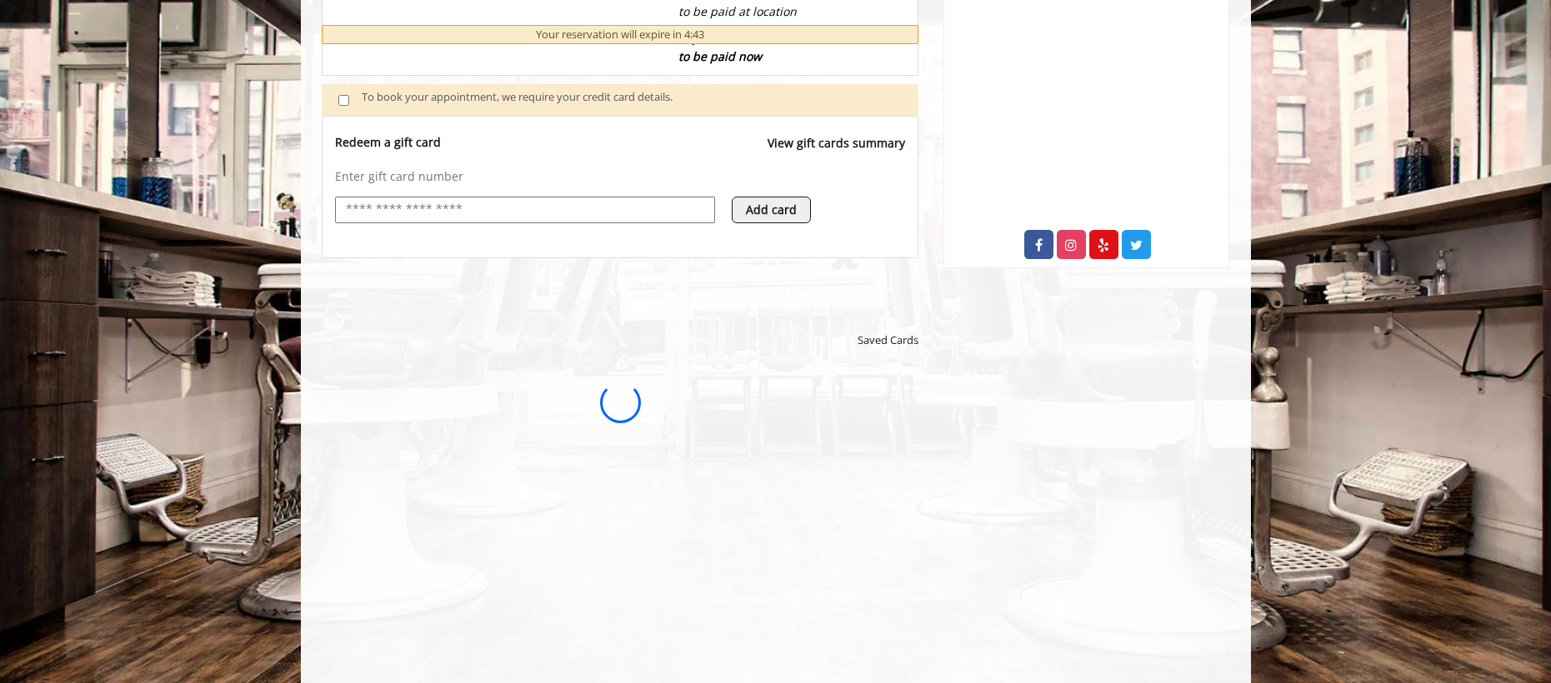
scroll to position [0, 0]
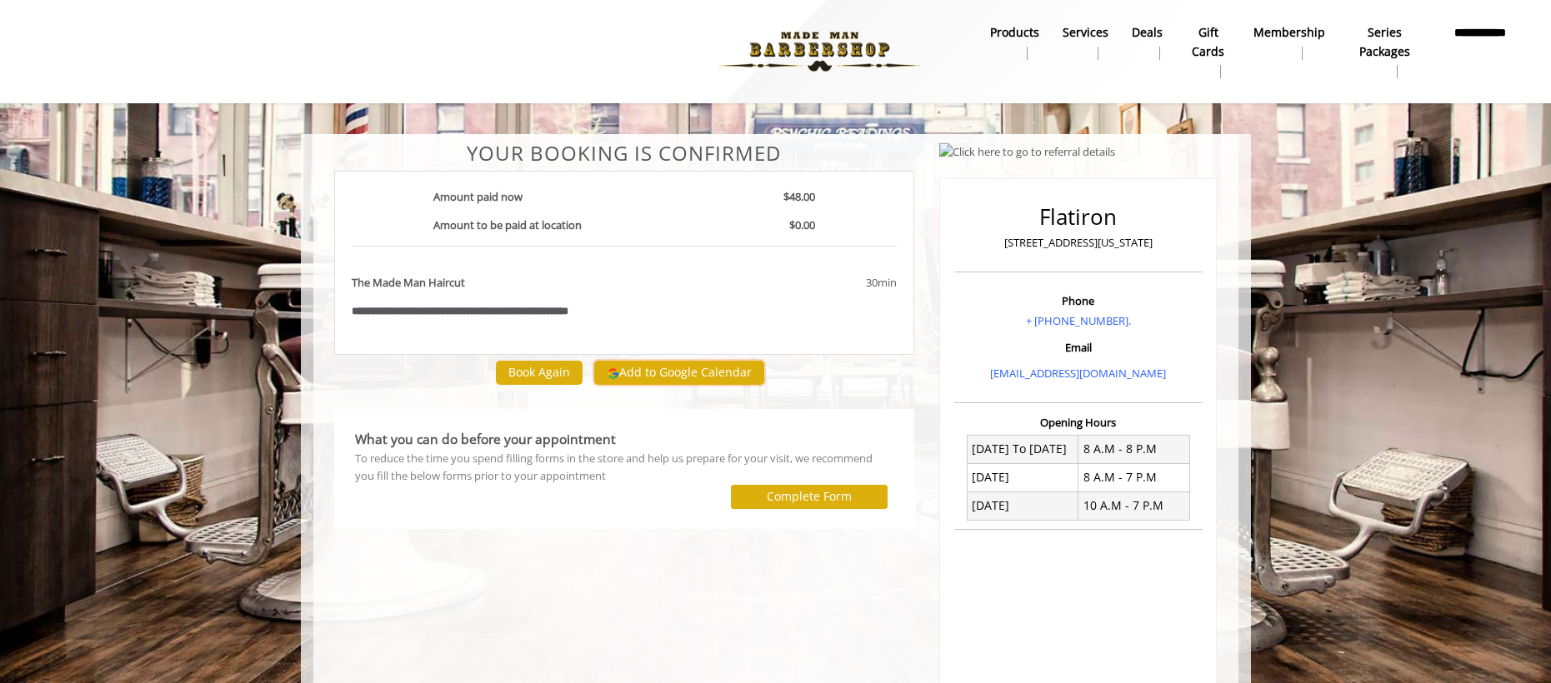
click at [666, 369] on button "Add to Google Calendar" at bounding box center [679, 373] width 170 height 25
